Goal: Task Accomplishment & Management: Complete application form

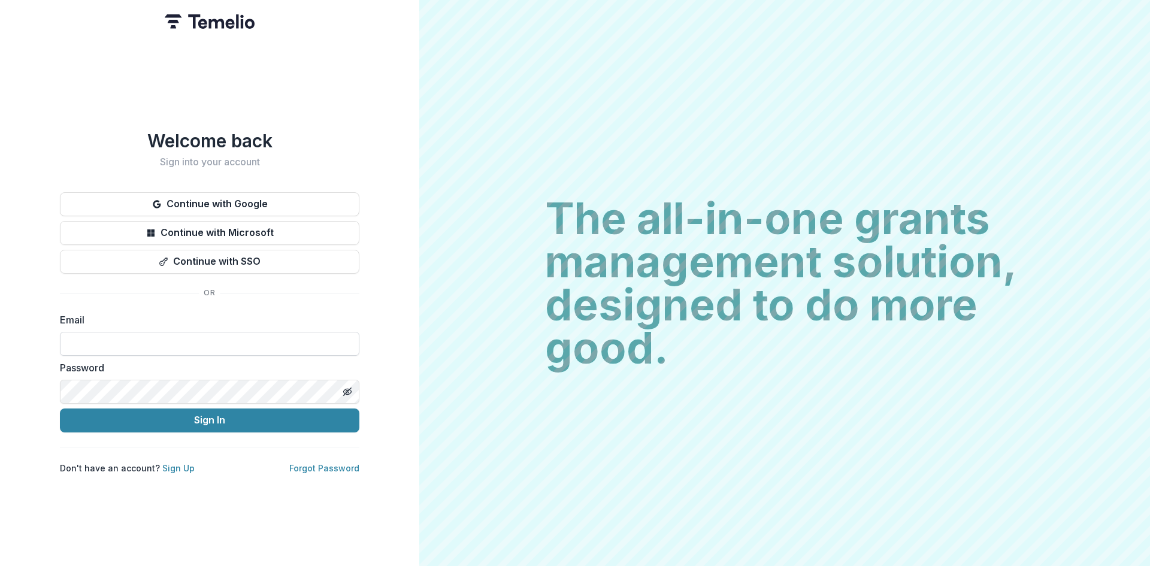
click at [111, 340] on input at bounding box center [210, 344] width 300 height 24
click at [125, 372] on div "Password" at bounding box center [210, 382] width 300 height 43
click at [159, 341] on input "**********" at bounding box center [210, 344] width 300 height 24
type input "**********"
click at [170, 422] on button "Sign In" at bounding box center [210, 421] width 300 height 24
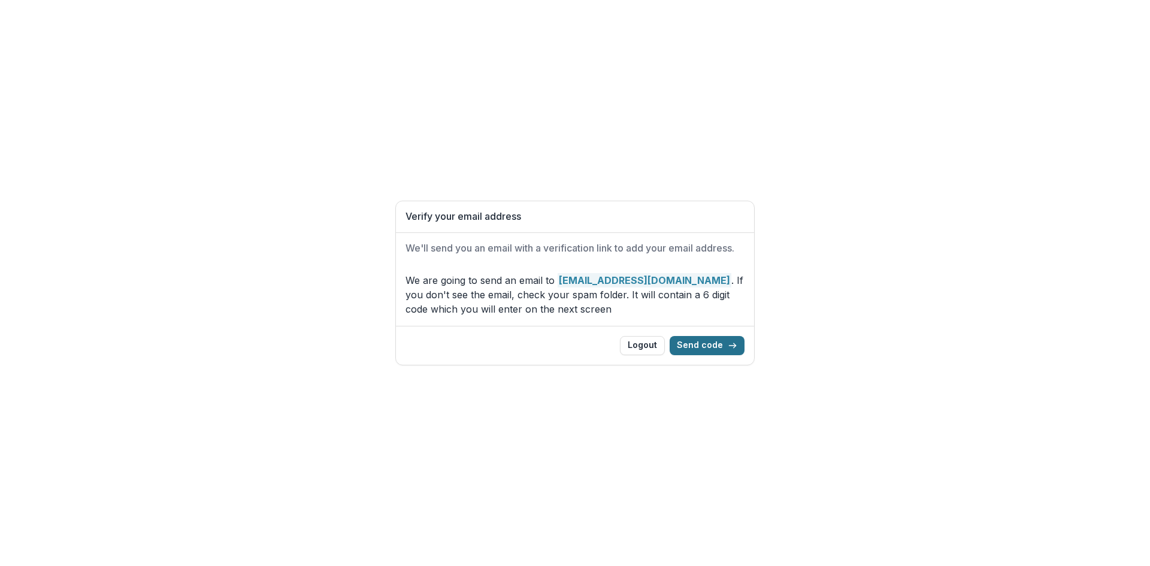
click at [708, 346] on button "Send code" at bounding box center [707, 345] width 75 height 19
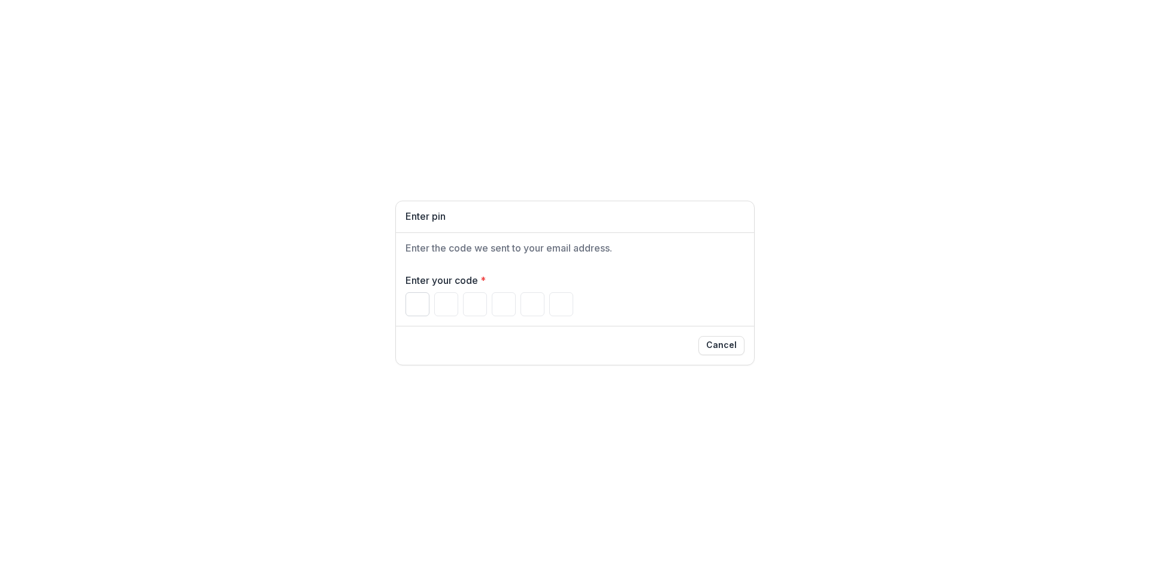
click at [413, 301] on input "Please enter your pin code" at bounding box center [418, 304] width 24 height 24
type input "*"
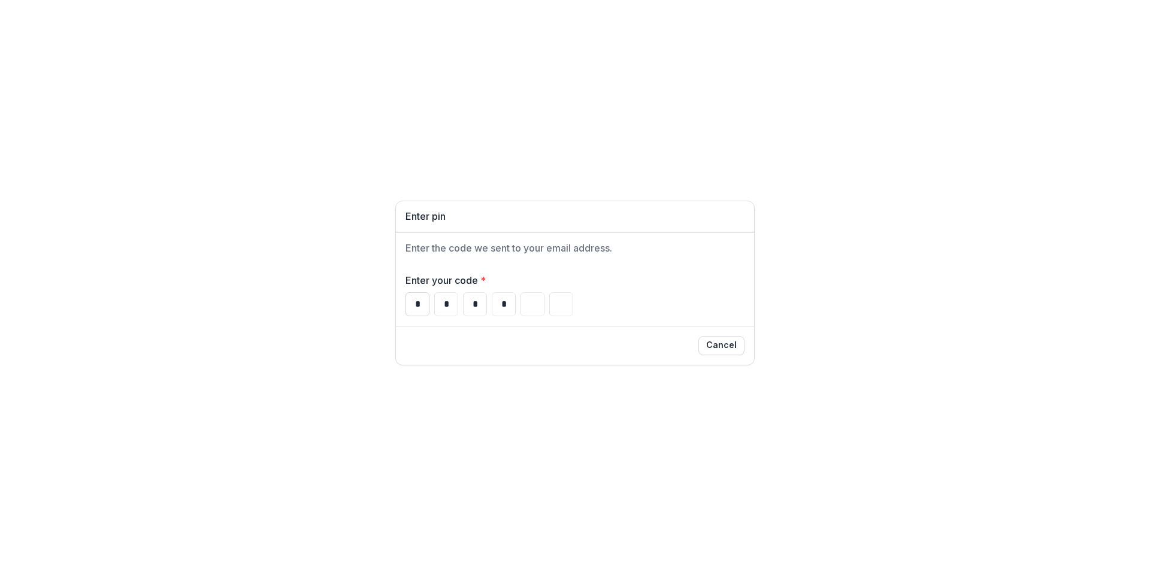
type input "*"
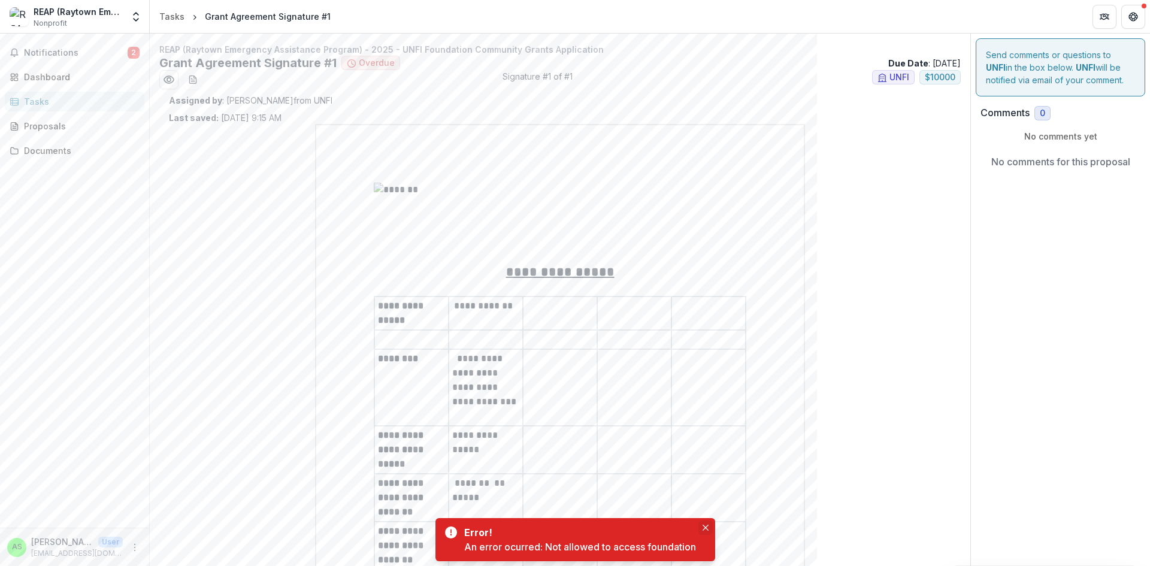
click at [699, 533] on button "Close" at bounding box center [706, 528] width 14 height 14
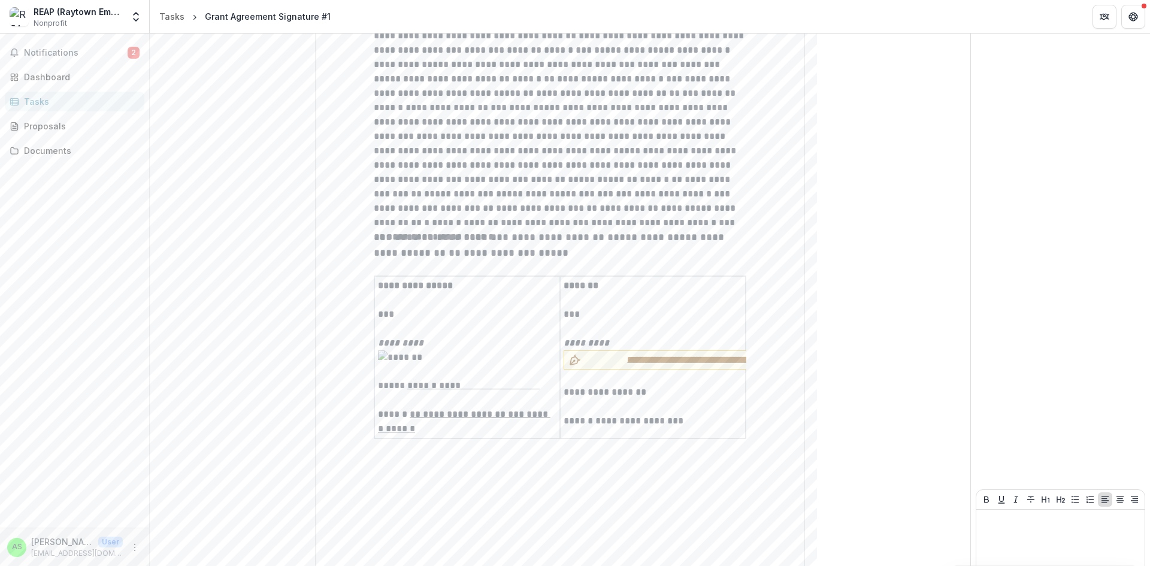
scroll to position [2591, 0]
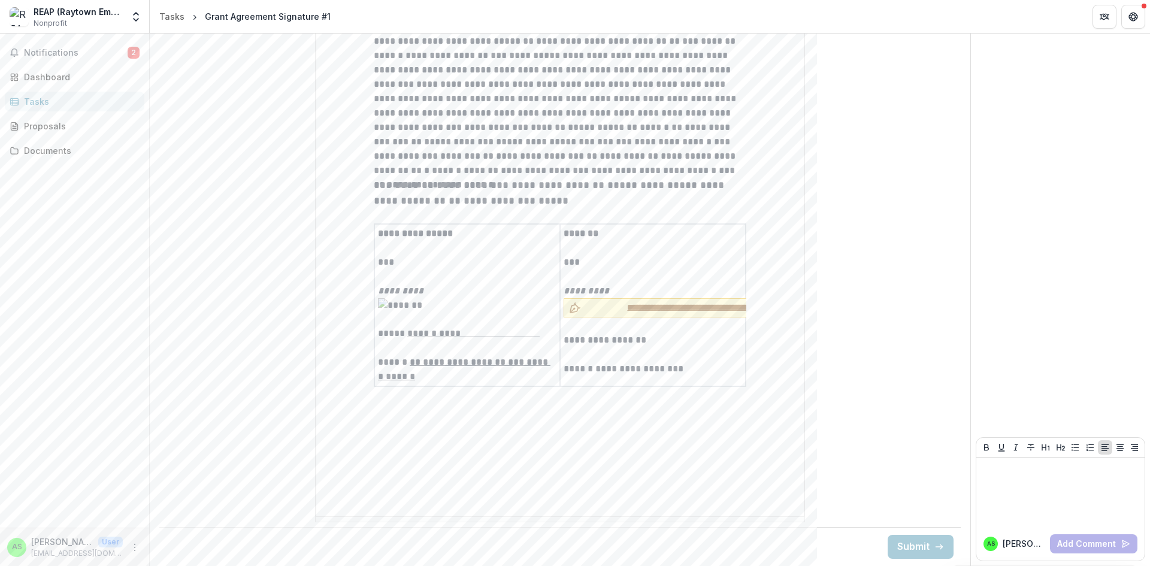
click at [630, 302] on span "**********" at bounding box center [698, 307] width 225 height 13
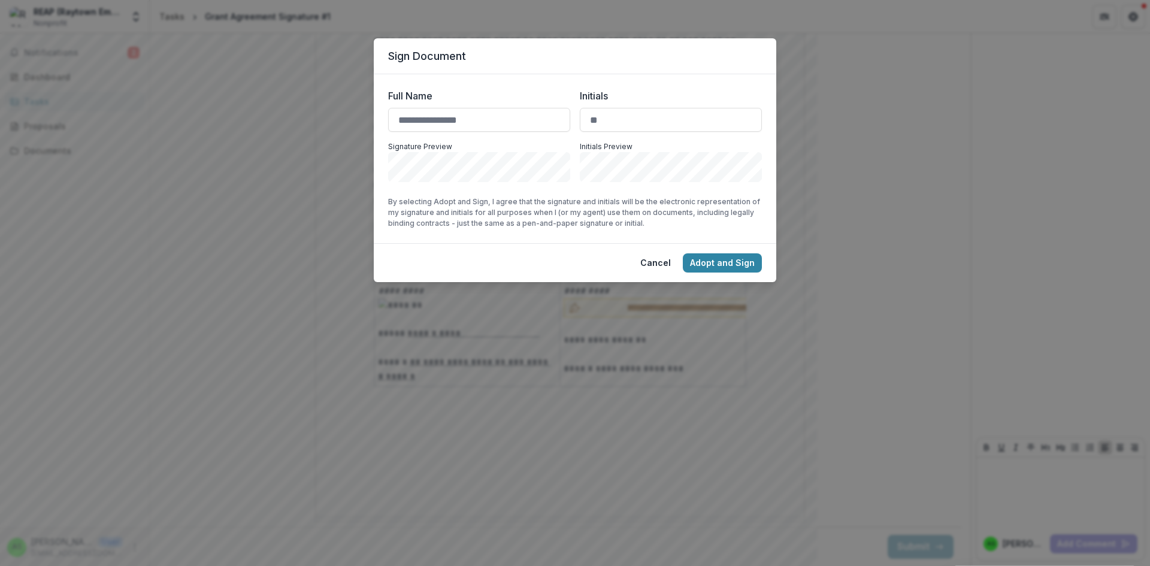
click at [453, 132] on div "Full Name Initials Signature Preview Initials Preview" at bounding box center [575, 135] width 374 height 93
click at [493, 124] on input "Full Name" at bounding box center [479, 120] width 182 height 24
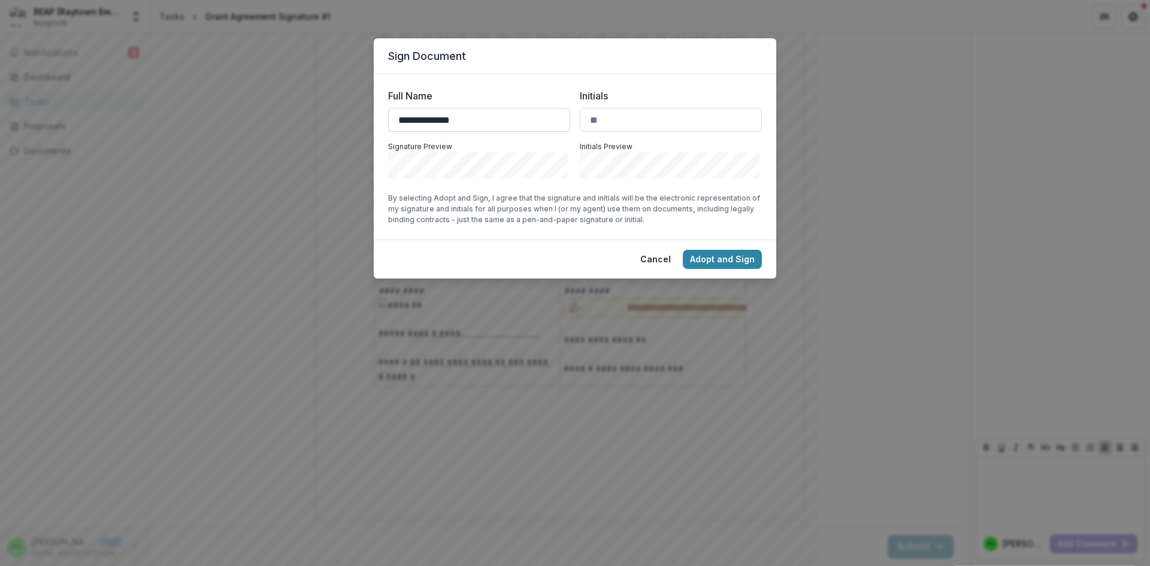
type input "**********"
type input "***"
click at [728, 264] on button "Adopt and Sign" at bounding box center [722, 259] width 79 height 19
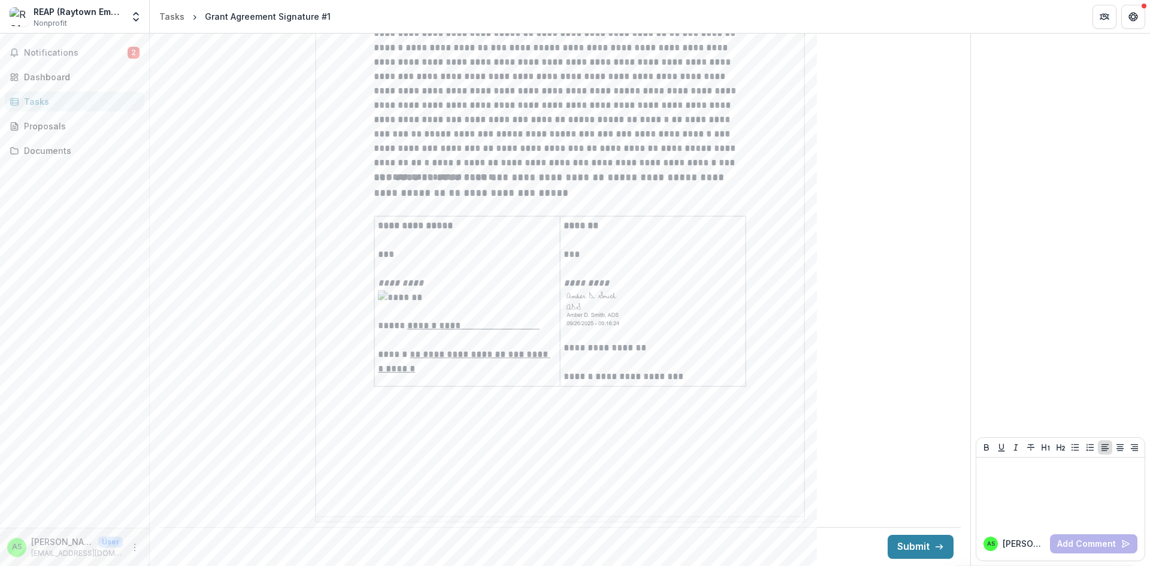
scroll to position [2595, 0]
click at [923, 544] on button "Submit" at bounding box center [921, 547] width 66 height 24
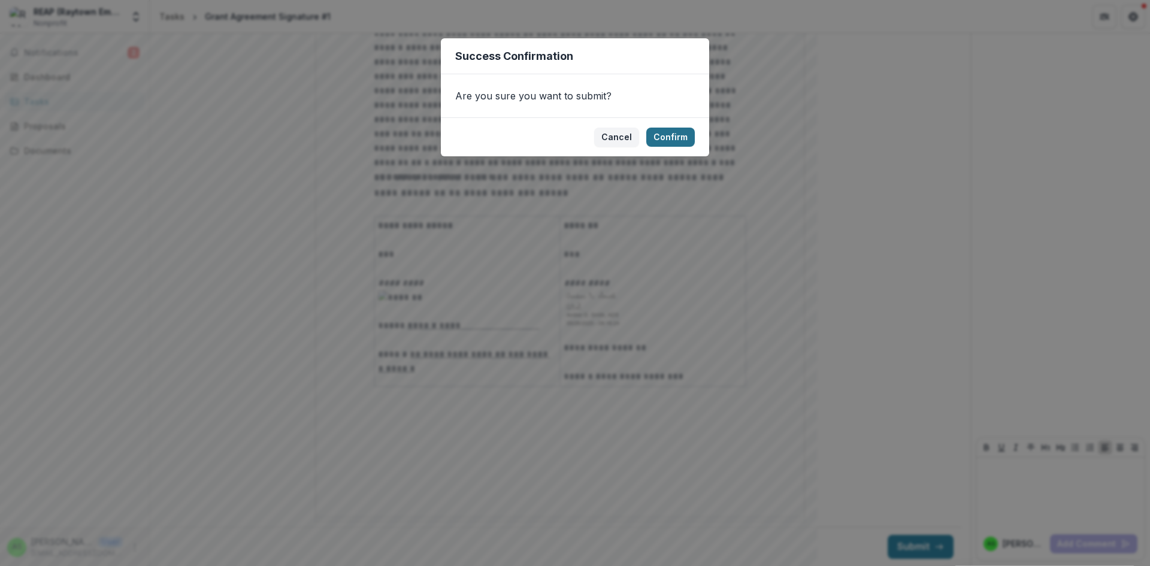
click at [679, 141] on button "Confirm" at bounding box center [670, 137] width 49 height 19
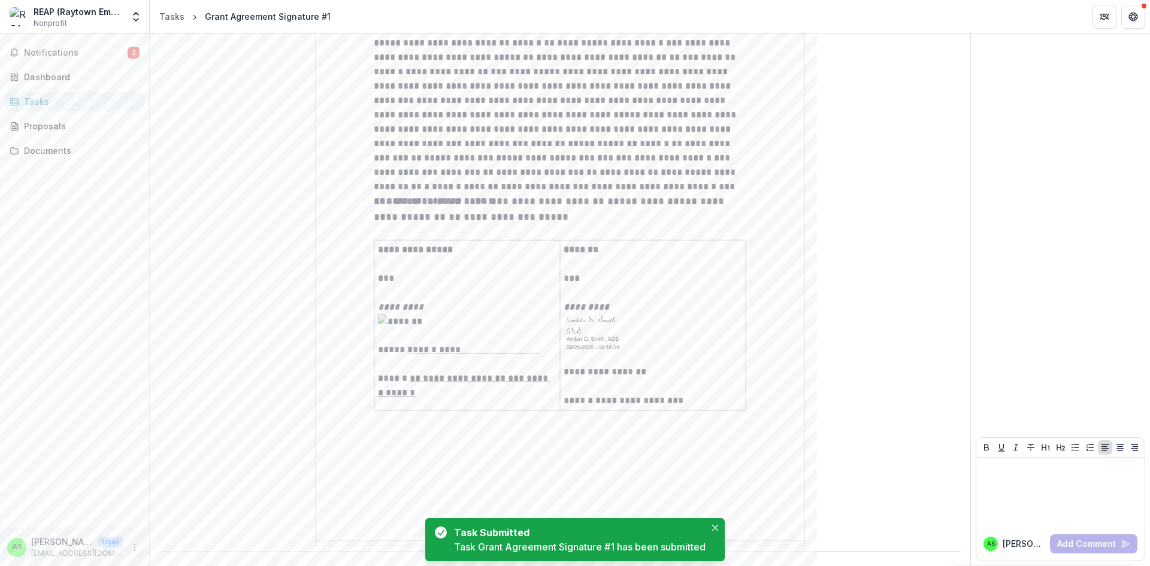
scroll to position [2600, 0]
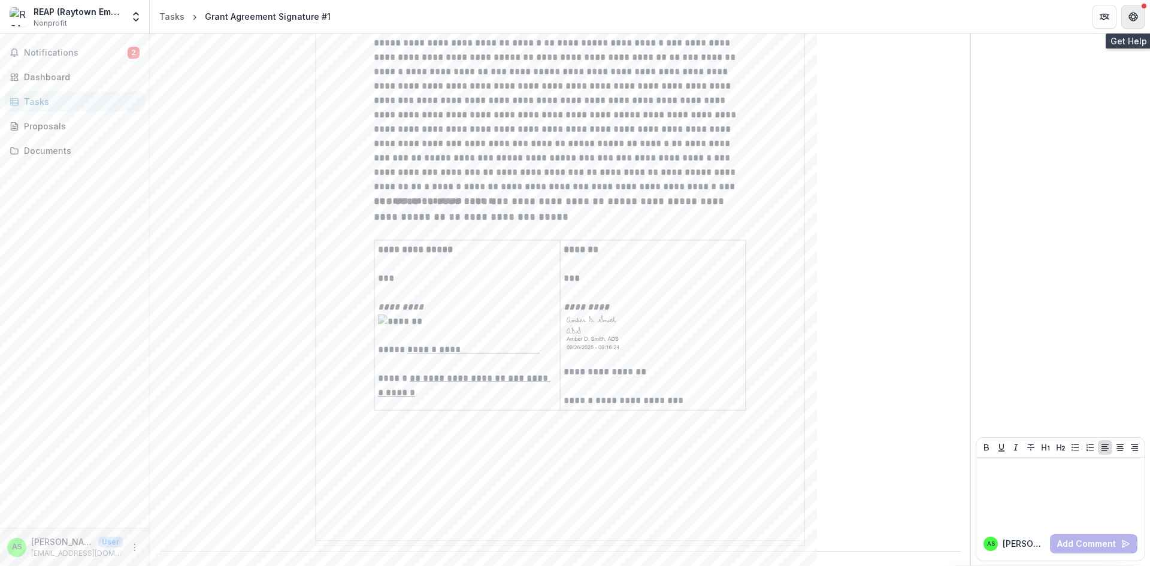
click at [1133, 13] on icon "Get Help" at bounding box center [1134, 17] width 10 height 10
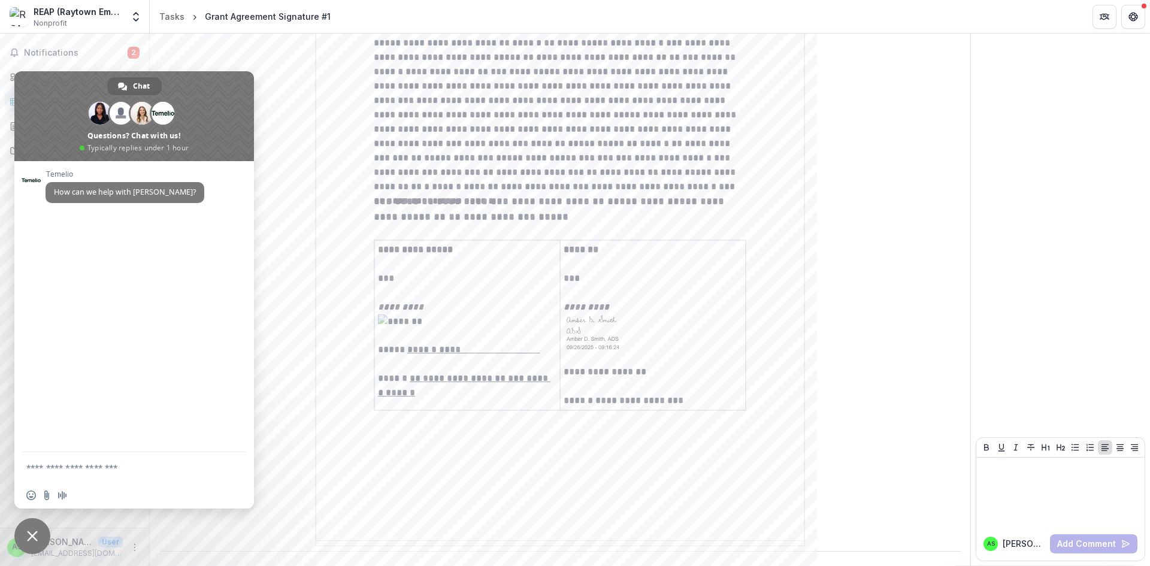
click at [34, 534] on span "Close chat" at bounding box center [32, 536] width 11 height 11
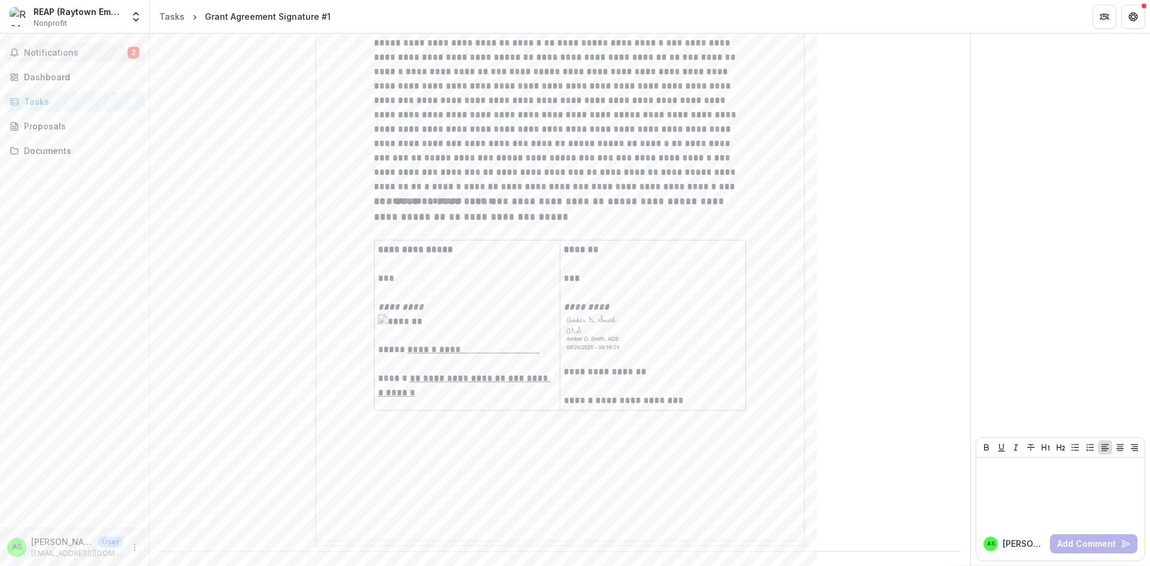
click at [89, 55] on span "Notifications" at bounding box center [76, 53] width 104 height 10
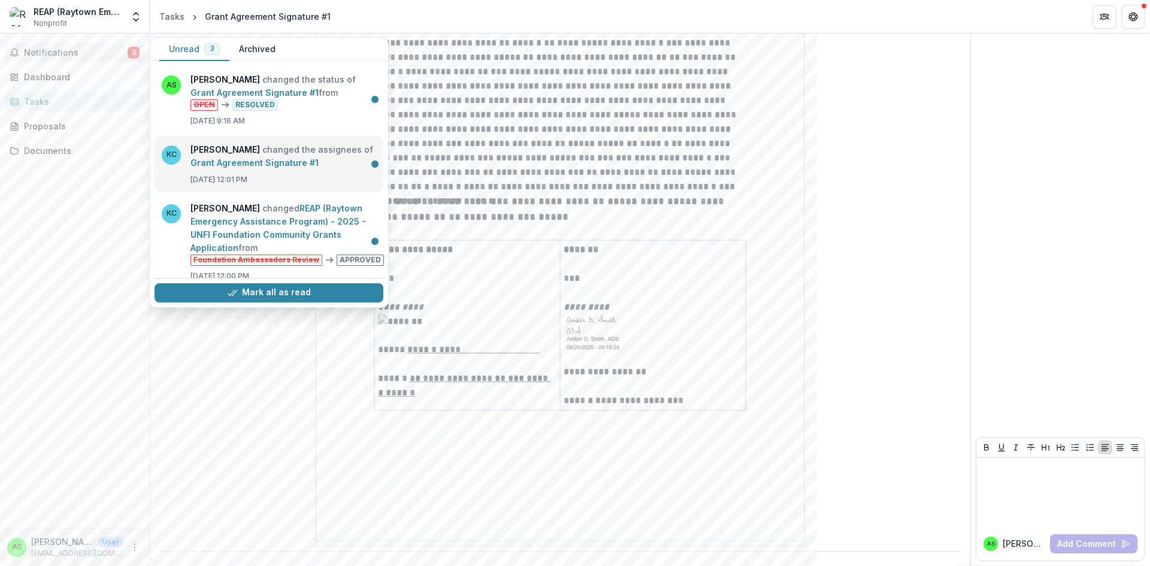
click at [244, 159] on link "Grant Agreement Signature #1" at bounding box center [255, 163] width 128 height 10
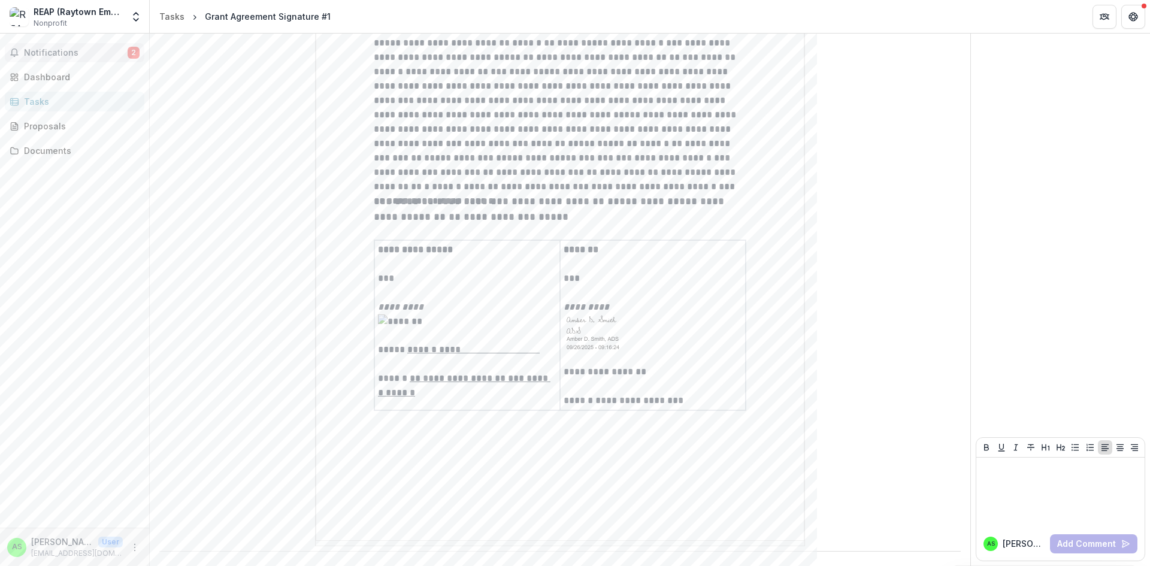
click at [53, 54] on span "Notifications" at bounding box center [76, 53] width 104 height 10
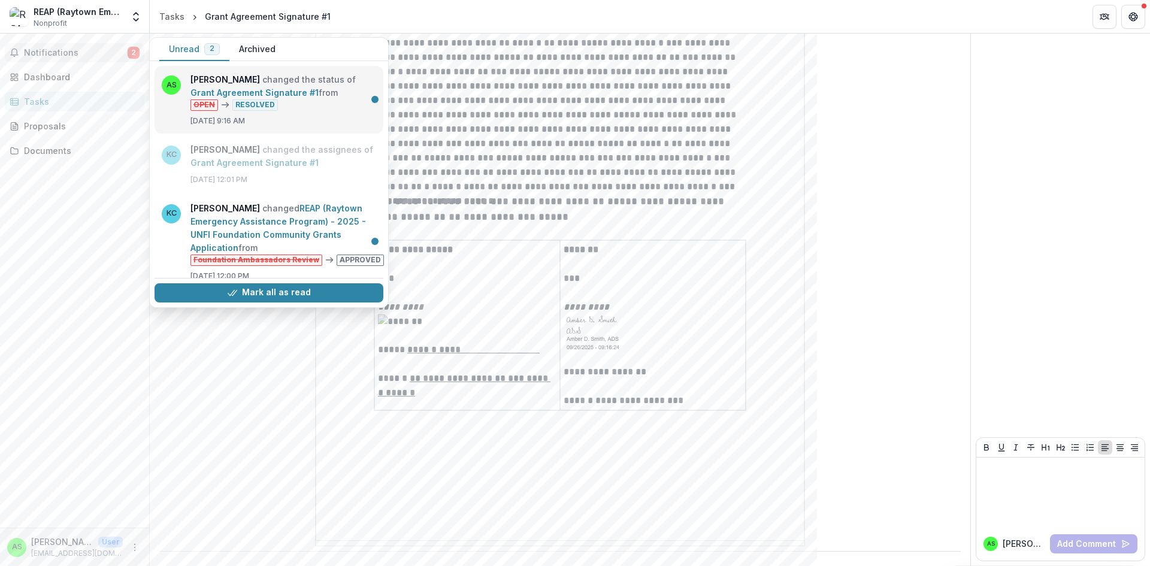
click at [291, 98] on link "Grant Agreement Signature #1" at bounding box center [255, 92] width 128 height 10
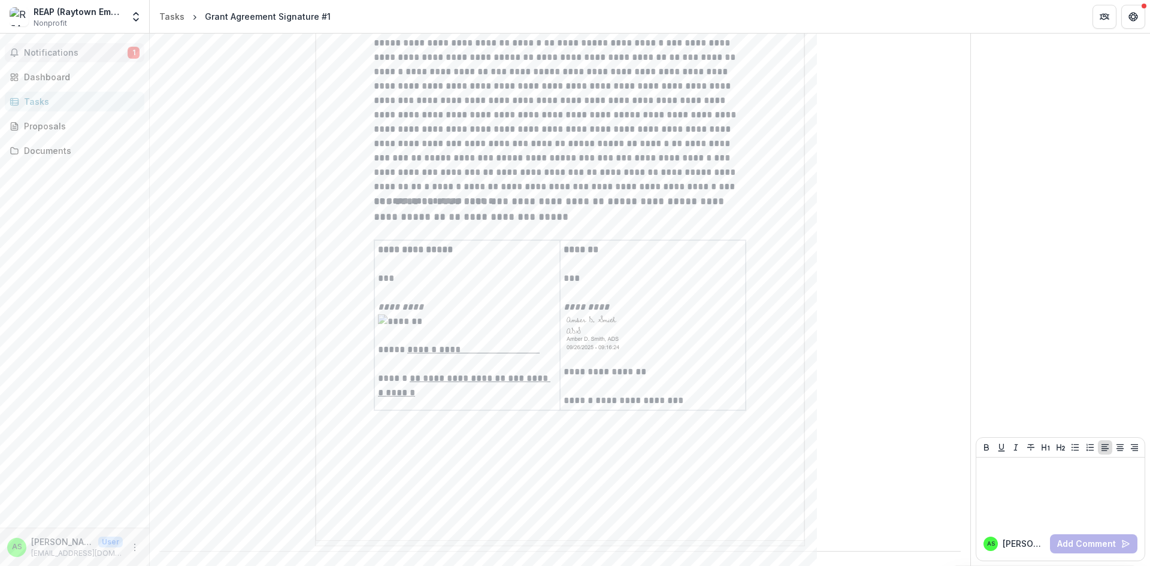
click at [64, 55] on span "Notifications" at bounding box center [76, 53] width 104 height 10
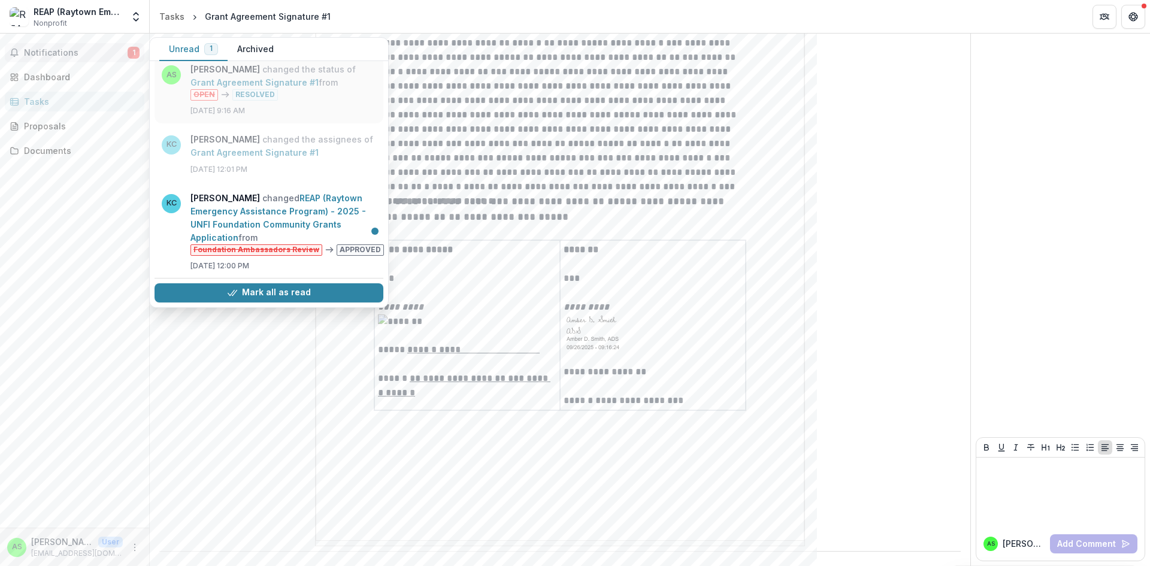
scroll to position [13, 0]
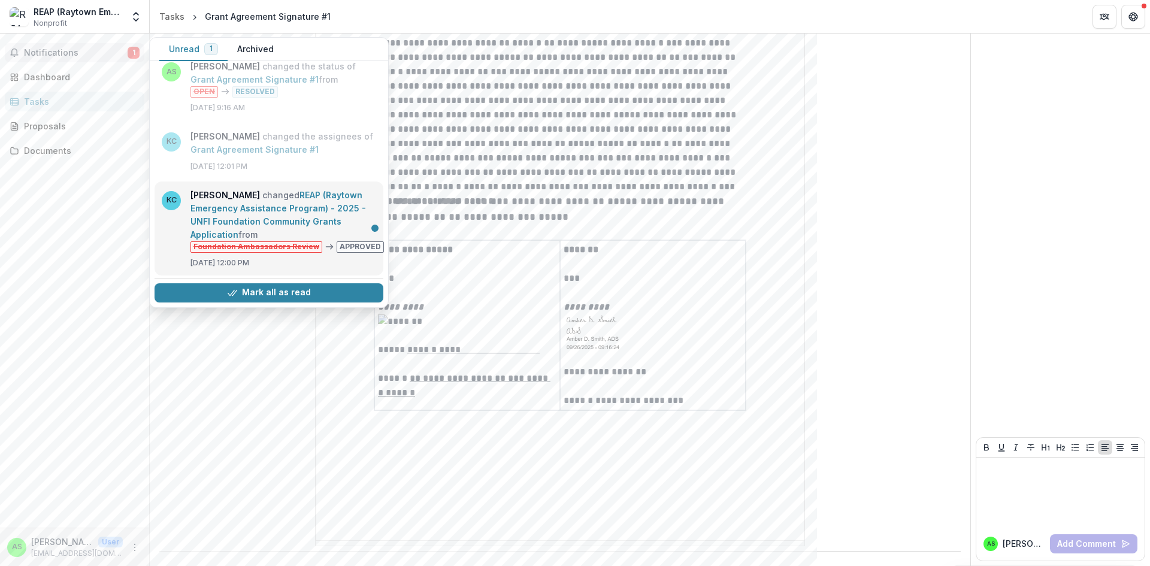
click at [254, 212] on link "REAP (Raytown Emergency Assistance Program) - 2025 - UNFI Foundation Community …" at bounding box center [279, 215] width 176 height 50
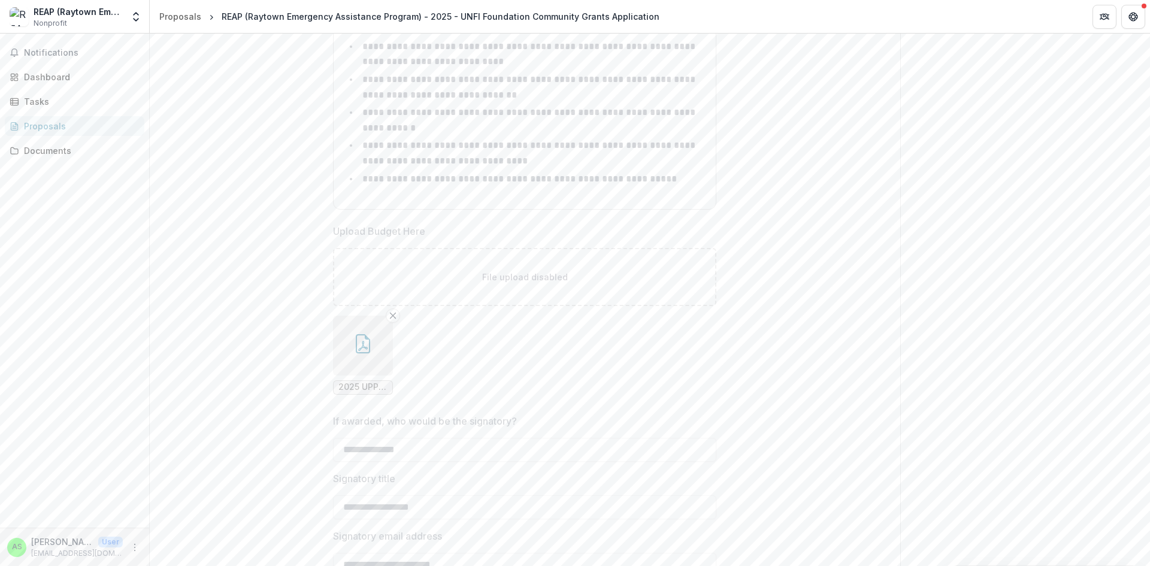
scroll to position [6279, 0]
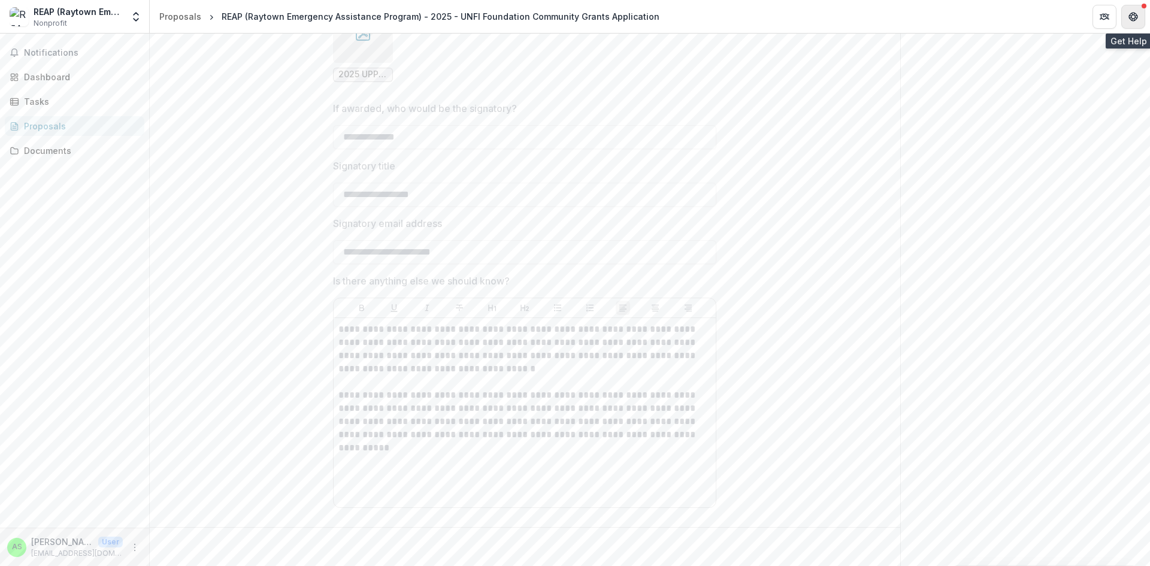
click at [1136, 22] on button "Get Help" at bounding box center [1133, 17] width 24 height 24
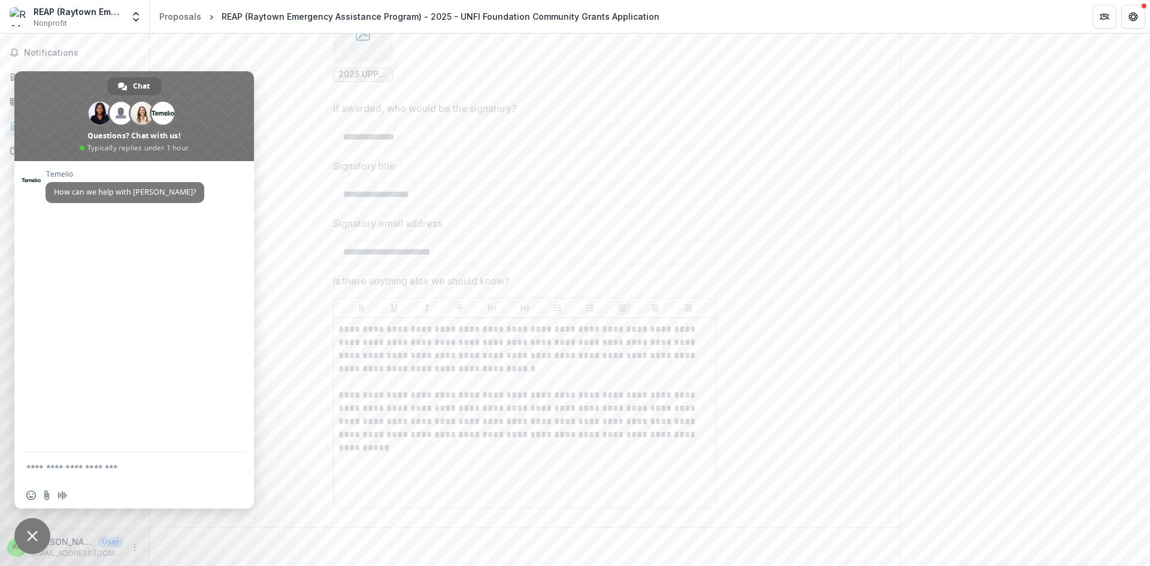
click at [30, 531] on span "Close chat" at bounding box center [32, 536] width 11 height 11
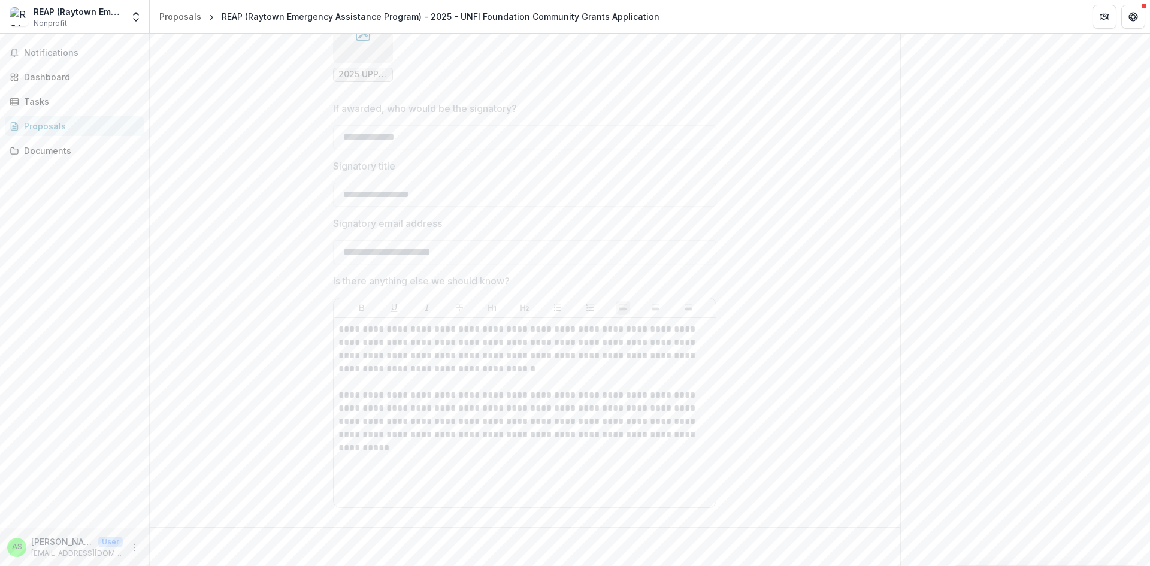
click at [101, 546] on p "User" at bounding box center [110, 542] width 25 height 11
click at [47, 26] on span "Nonprofit" at bounding box center [51, 23] width 34 height 11
click at [131, 20] on icon "Open entity switcher" at bounding box center [136, 17] width 12 height 12
click at [1131, 14] on icon "Get Help" at bounding box center [1131, 14] width 2 height 2
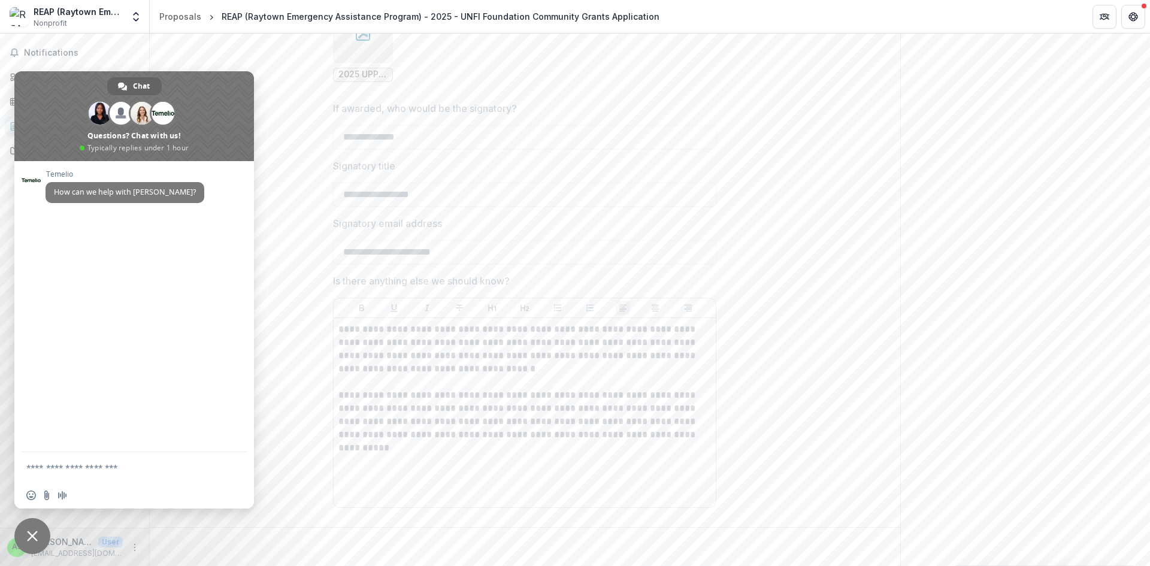
click at [28, 540] on span "Close chat" at bounding box center [32, 536] width 11 height 11
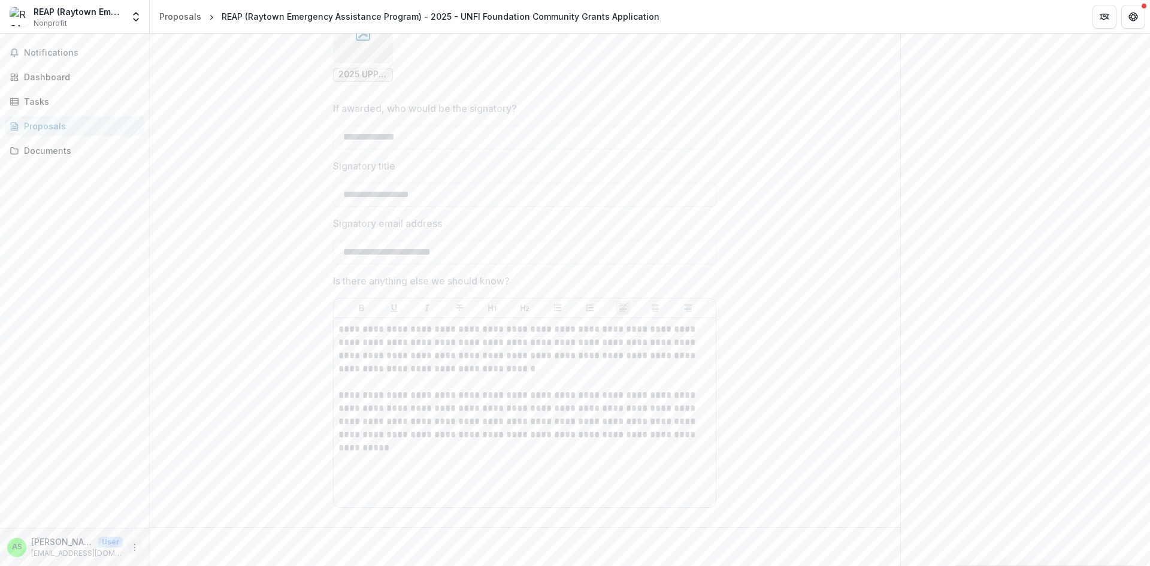
click at [138, 544] on icon "More" at bounding box center [135, 548] width 10 height 10
